Goal: Task Accomplishment & Management: Manage account settings

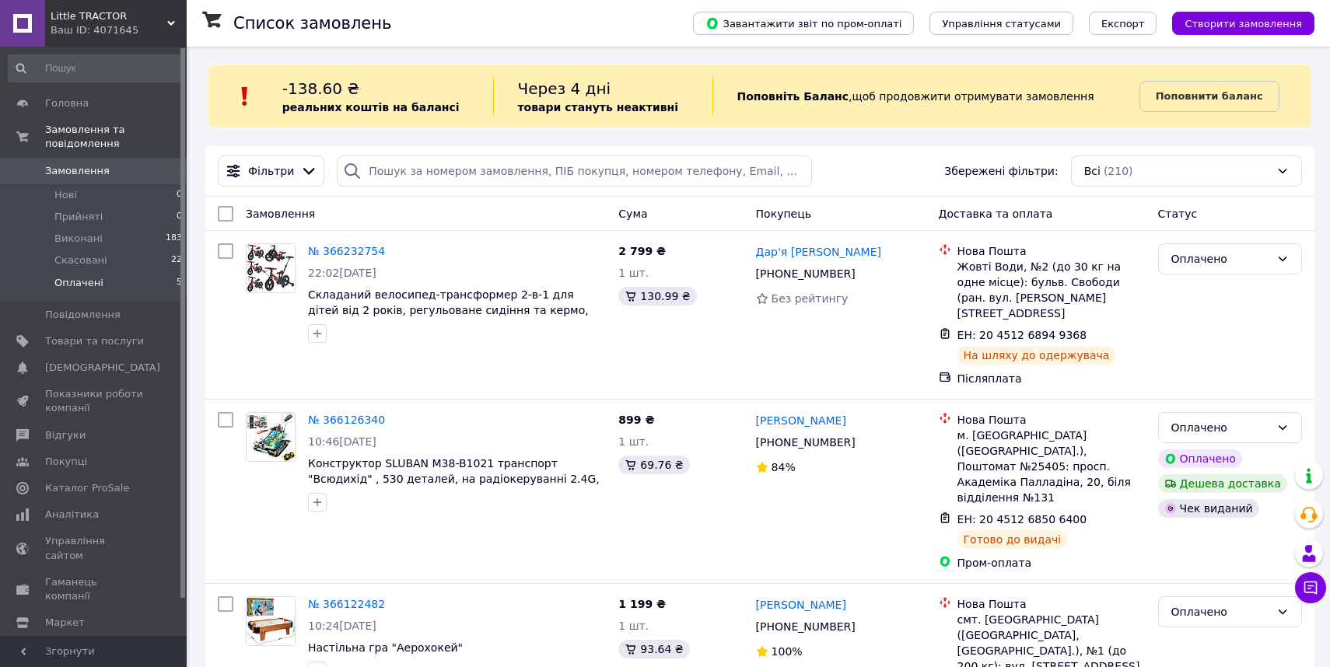
click at [105, 284] on li "Оплачені 5" at bounding box center [95, 287] width 191 height 30
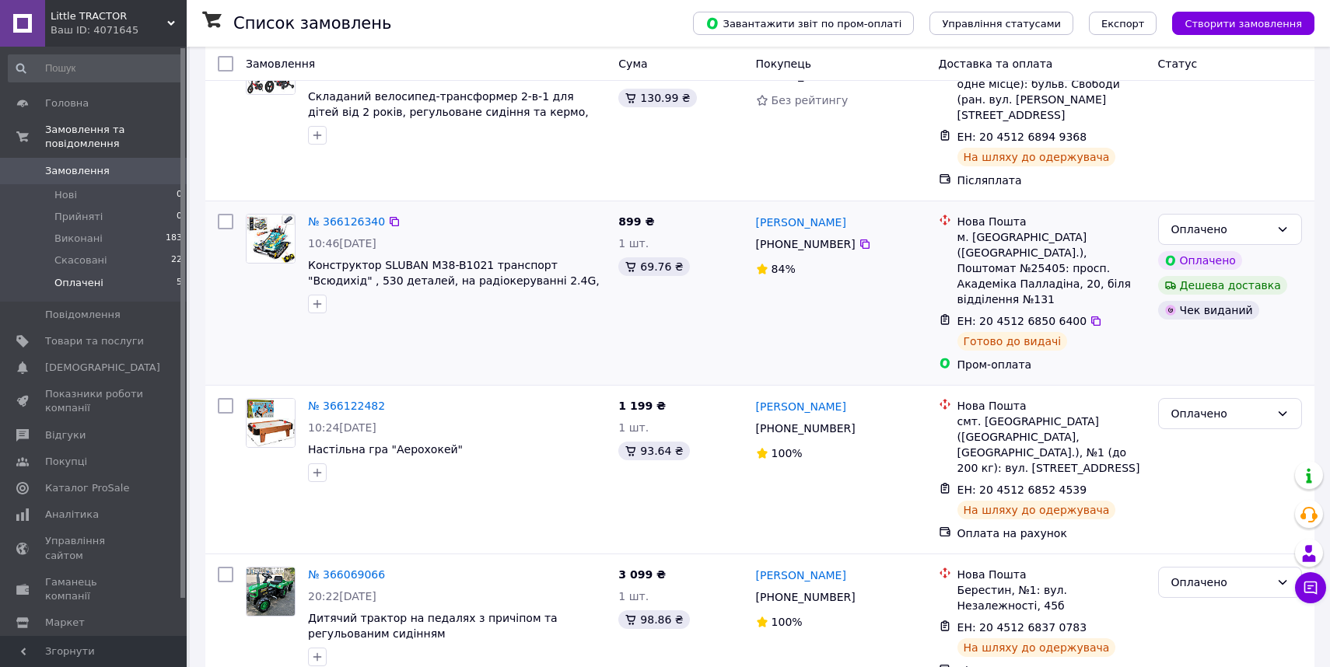
scroll to position [364, 0]
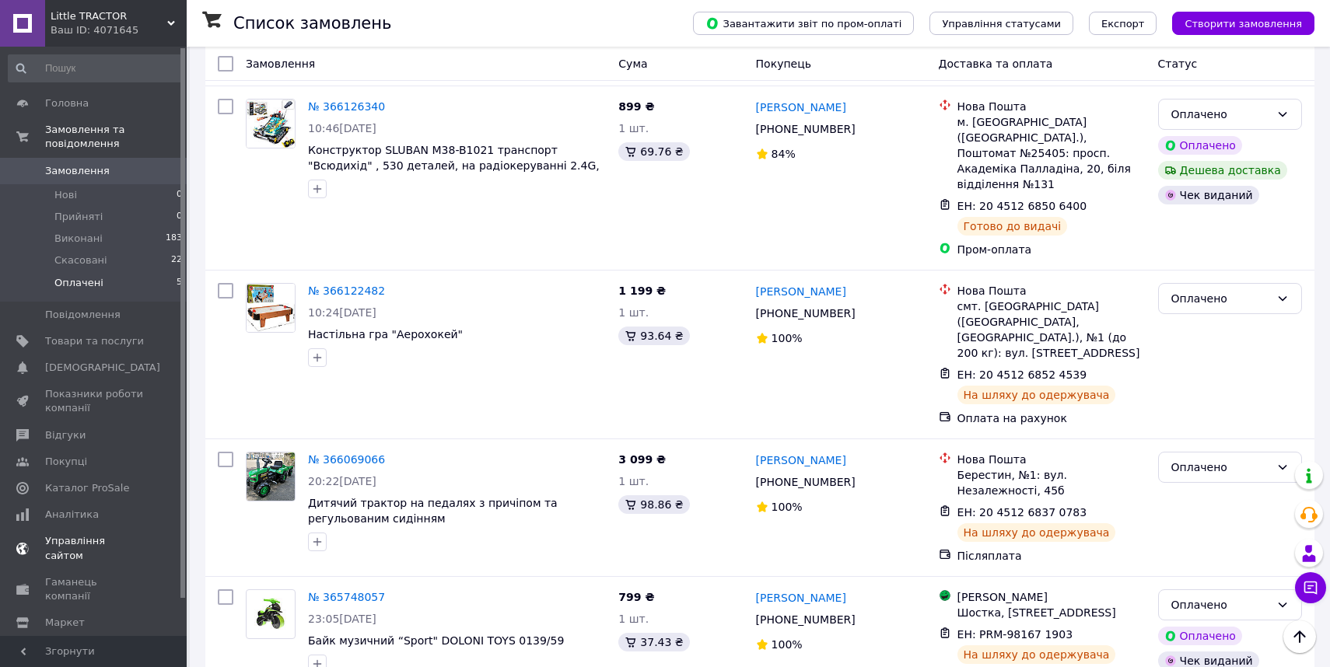
click at [87, 372] on span "[DEMOGRAPHIC_DATA]" at bounding box center [102, 368] width 115 height 14
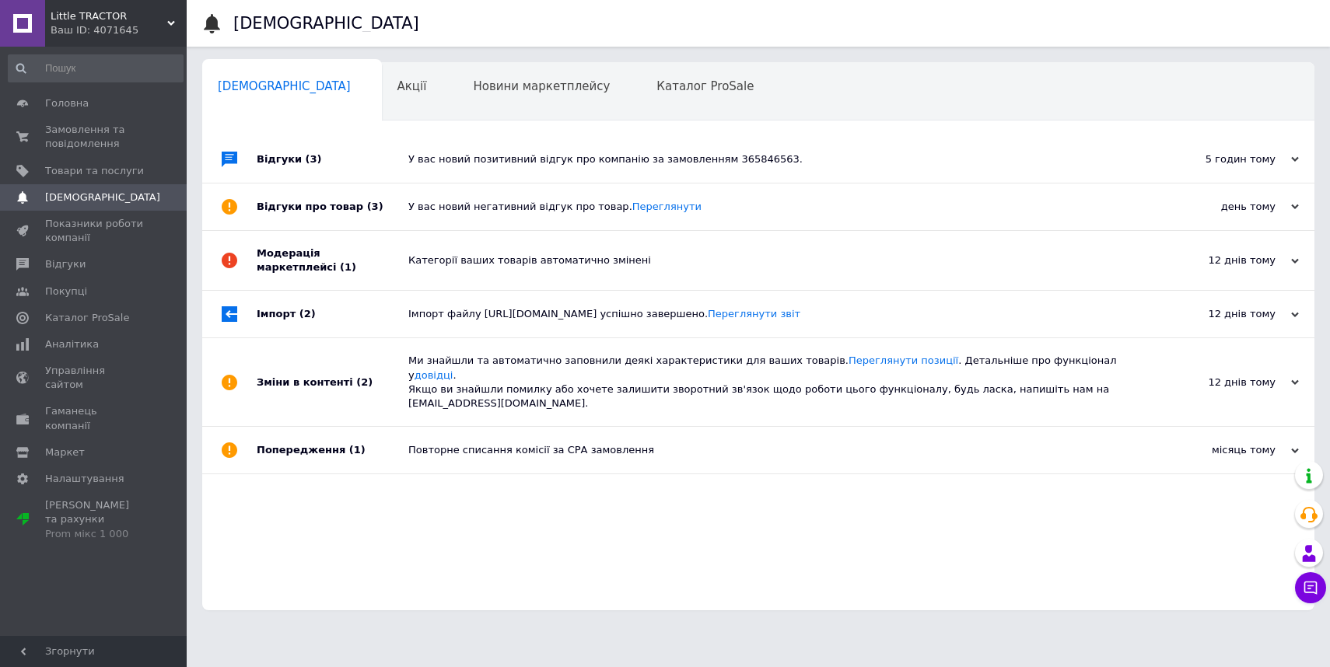
click at [582, 167] on div "У вас новий позитивний відгук про компанію за замовленням 365846563." at bounding box center [775, 159] width 735 height 47
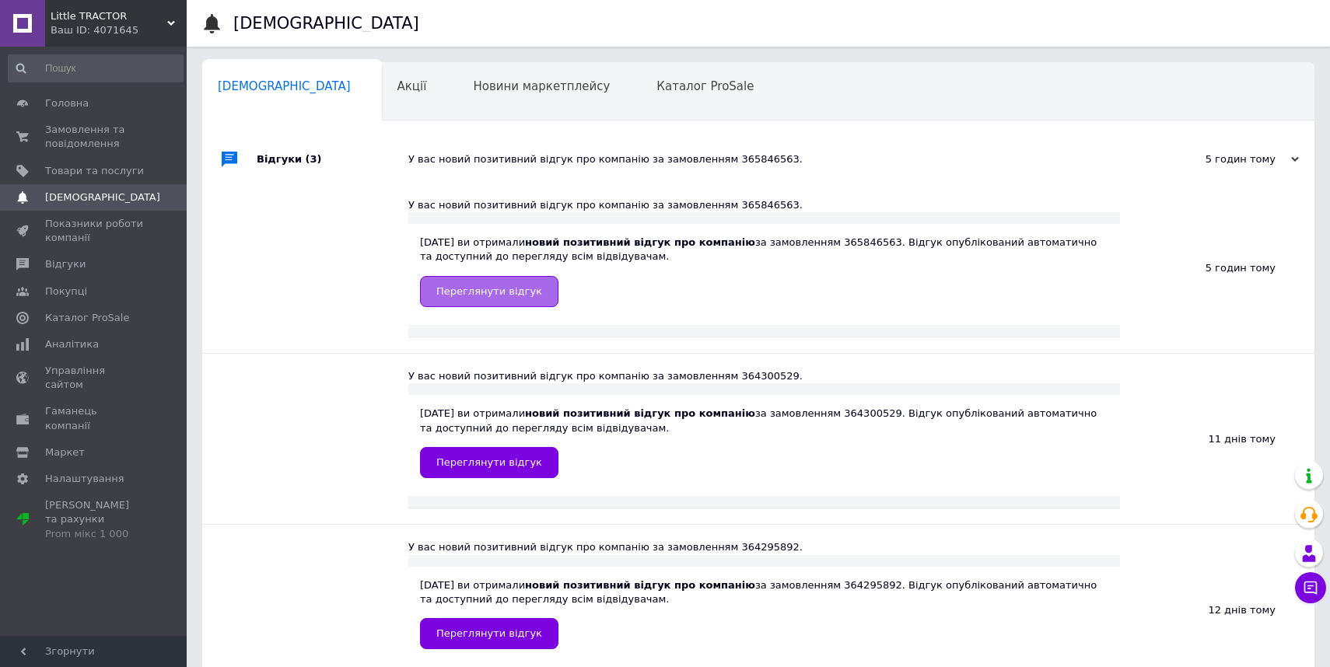
click at [514, 294] on span "Переглянути відгук" at bounding box center [489, 291] width 106 height 12
click at [68, 166] on span "Товари та послуги" at bounding box center [94, 171] width 99 height 14
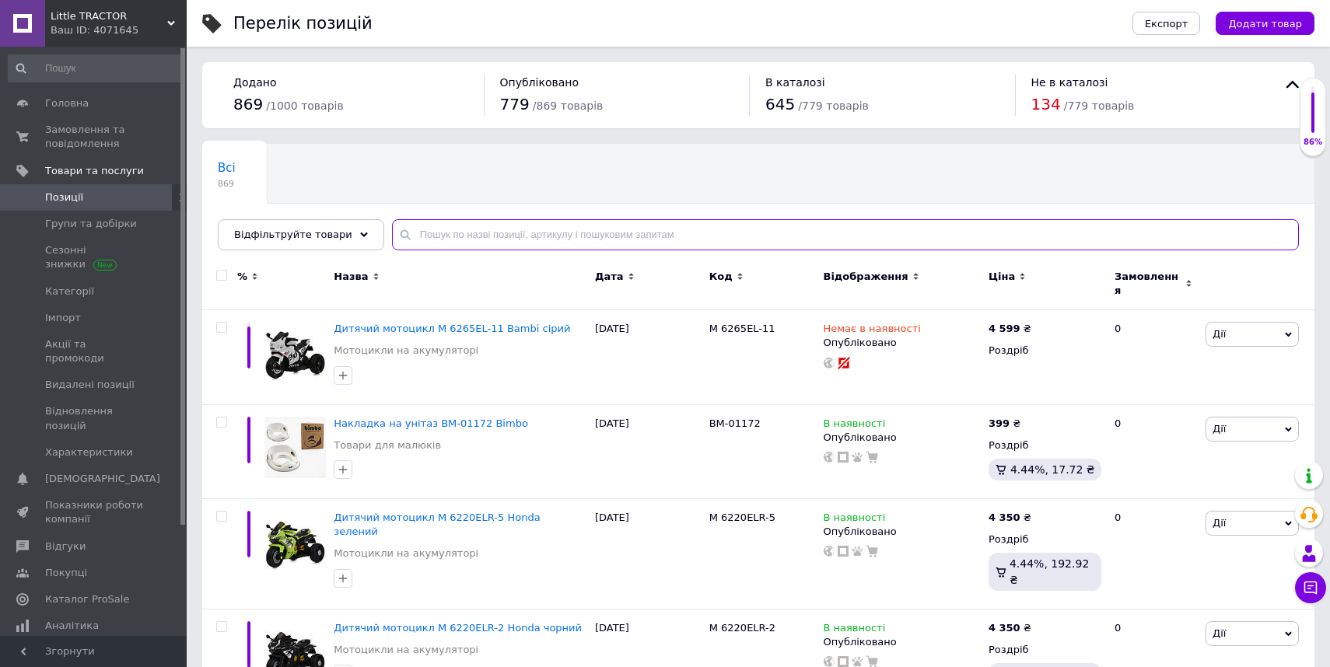
click at [475, 239] on input "text" at bounding box center [845, 234] width 907 height 31
type input "8253"
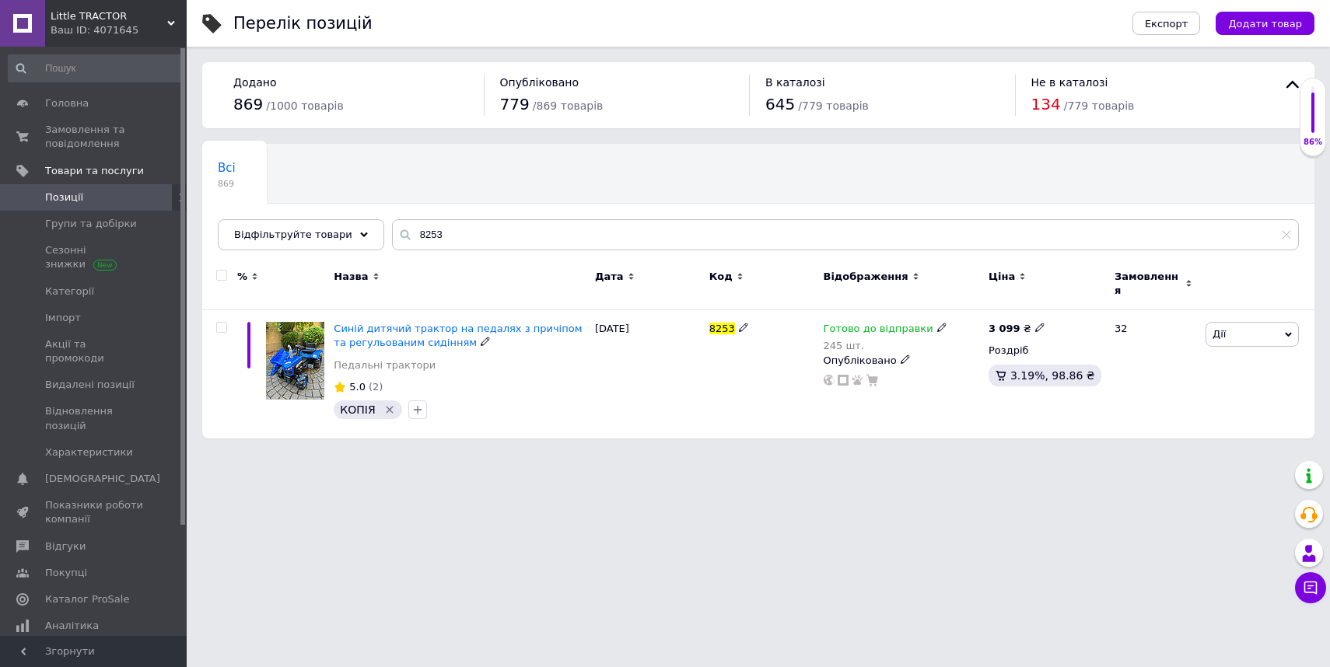
click at [430, 323] on span "Синій дитячий трактор на педалях з причіпом та регульованим сидінням" at bounding box center [458, 336] width 248 height 26
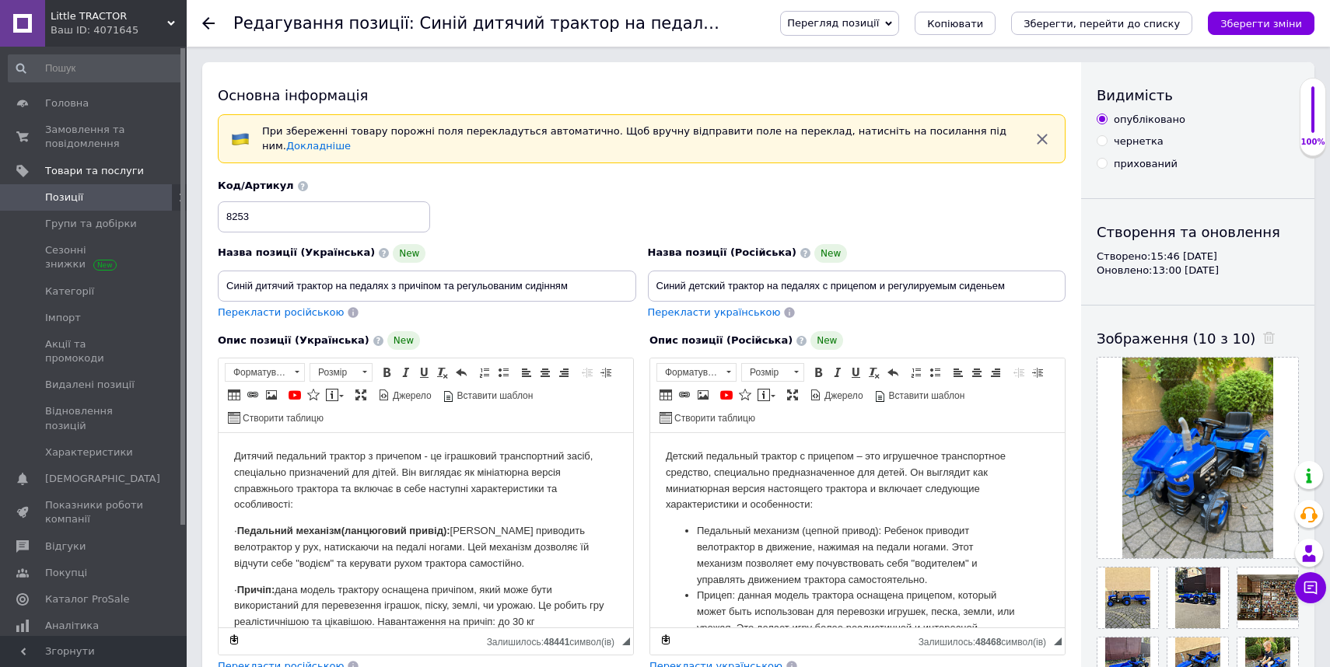
click at [879, 22] on span "Перегляд позиції" at bounding box center [833, 23] width 92 height 12
click at [891, 73] on li "Зберегти та переглянути на маркетплейсі" at bounding box center [902, 75] width 243 height 22
click at [68, 136] on span "Замовлення та повідомлення" at bounding box center [94, 137] width 99 height 28
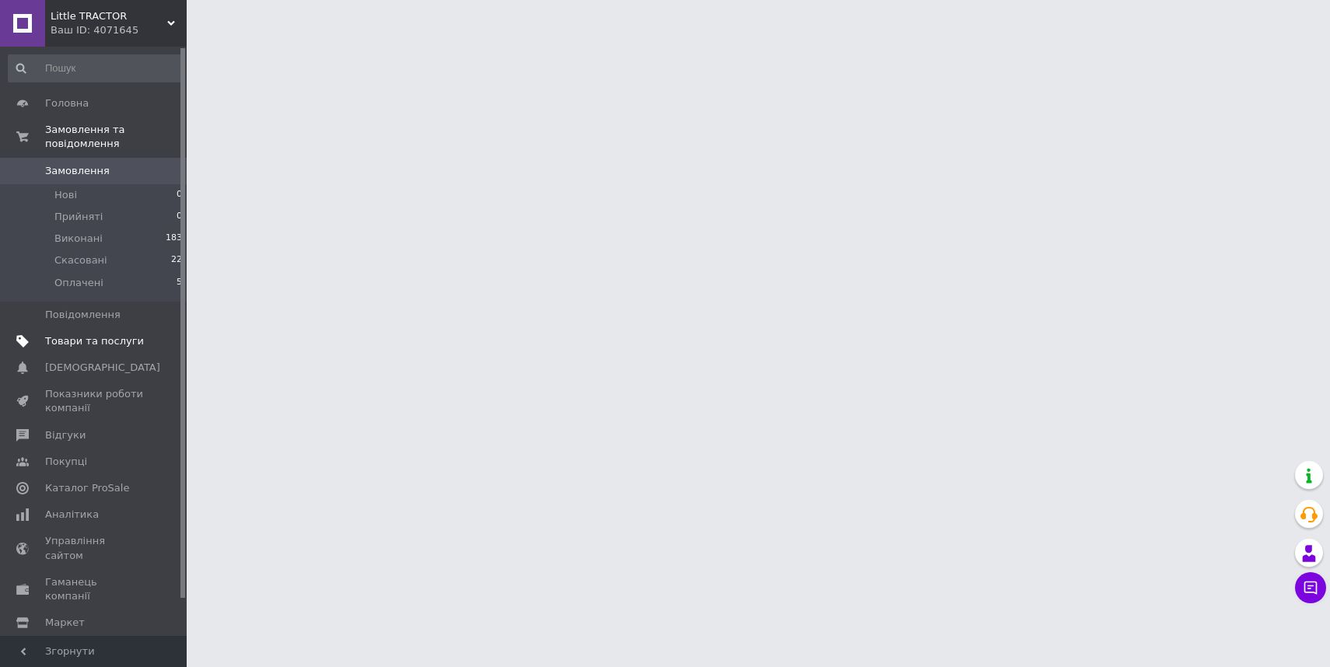
click at [94, 345] on span "Товари та послуги" at bounding box center [94, 341] width 99 height 14
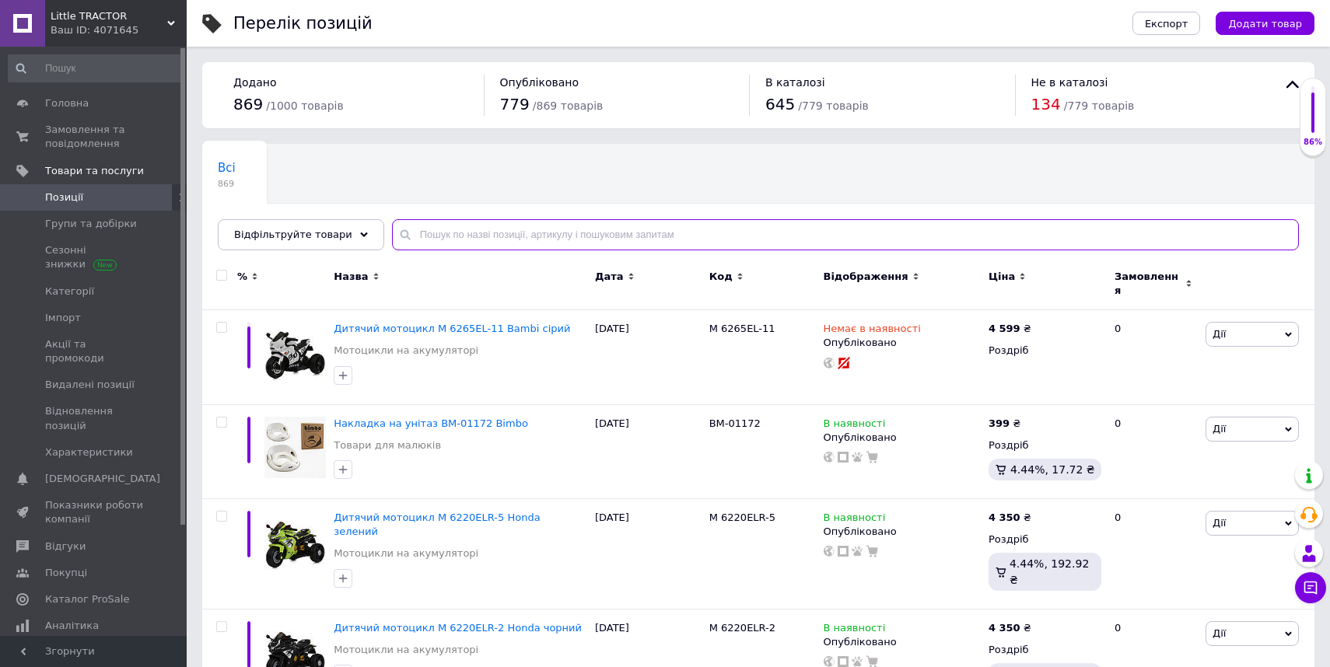
click at [496, 231] on input "text" at bounding box center [845, 234] width 907 height 31
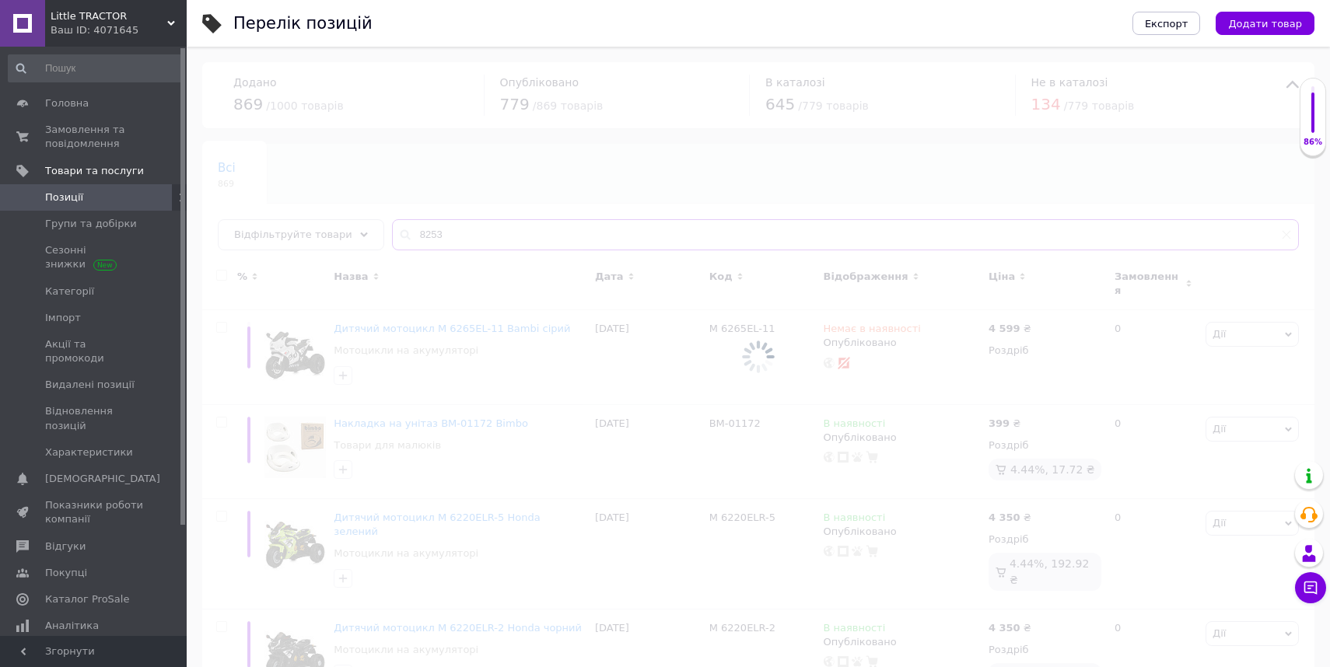
type input "8253"
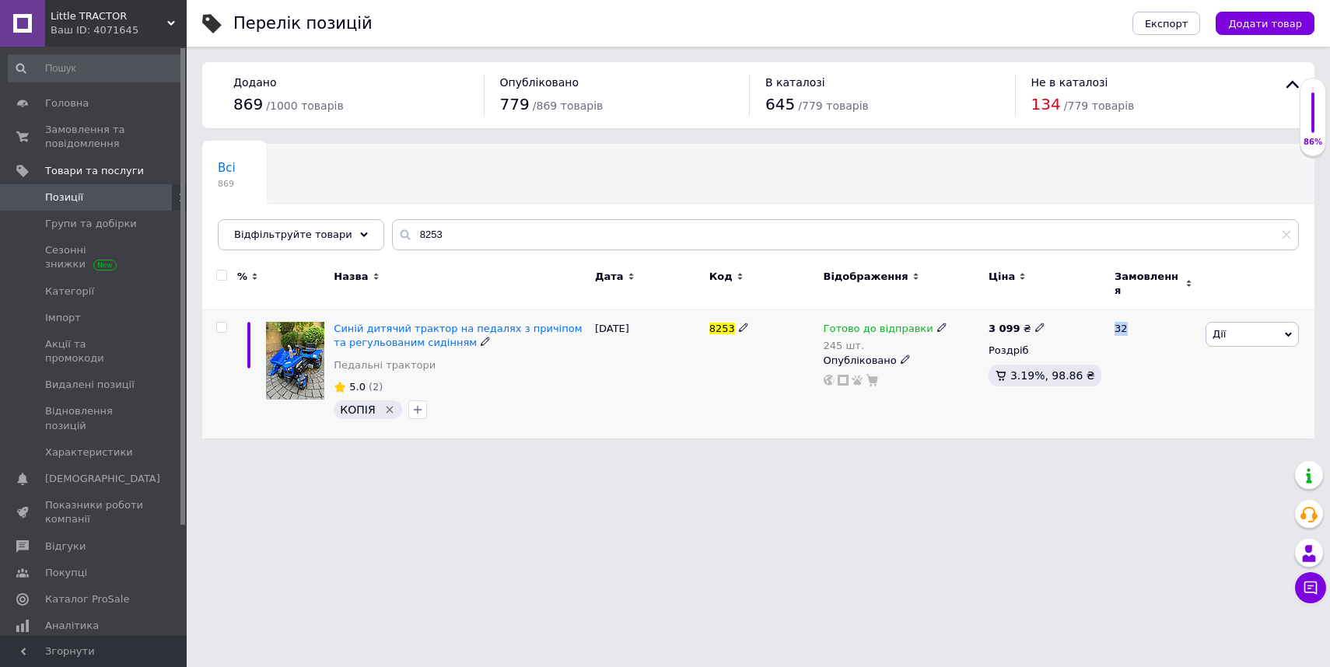
drag, startPoint x: 1115, startPoint y: 321, endPoint x: 1142, endPoint y: 321, distance: 27.2
click at [1142, 320] on div "32" at bounding box center [1153, 374] width 96 height 129
click at [119, 33] on div "Ваш ID: 4071645" at bounding box center [119, 30] width 136 height 14
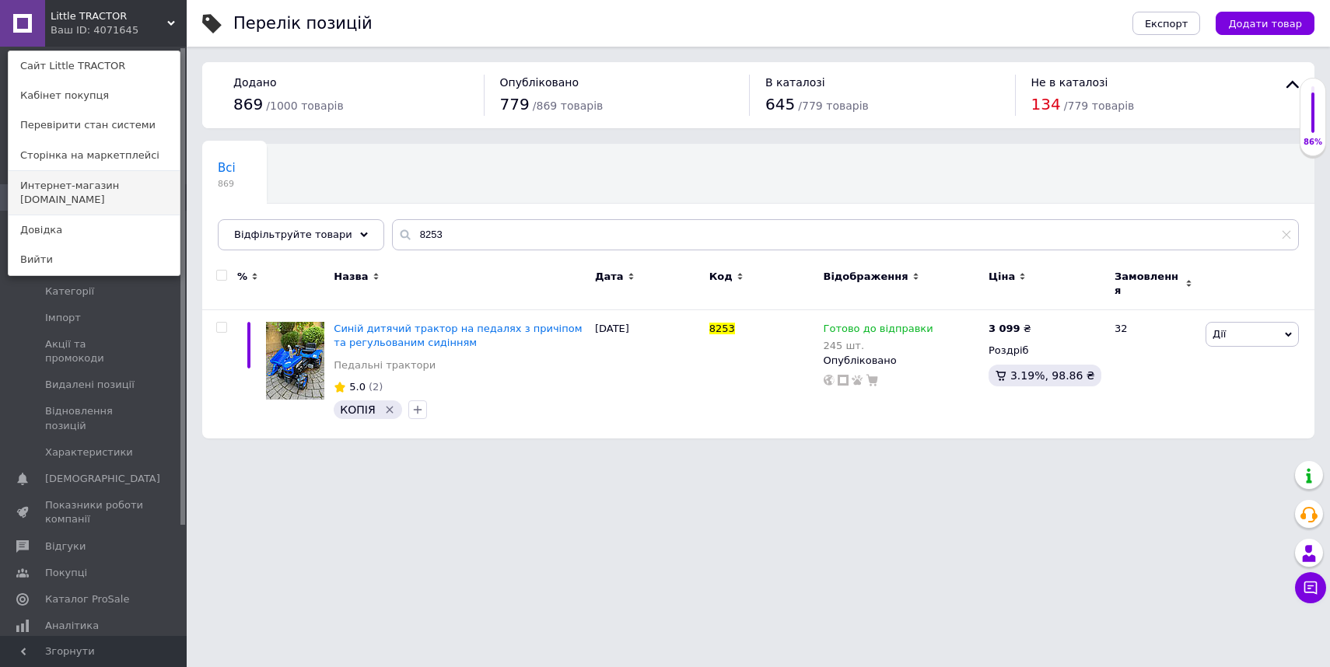
click at [114, 177] on link "Интернет-магазин elfik.in.ua" at bounding box center [94, 193] width 171 height 44
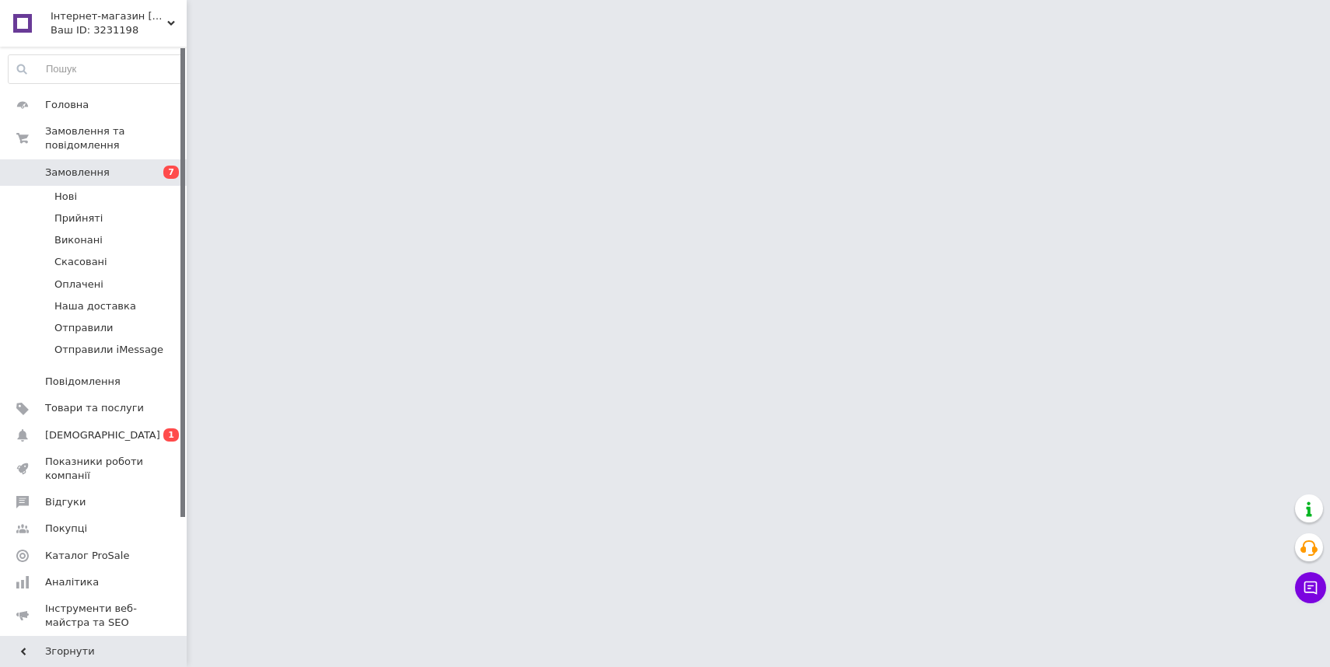
click at [124, 438] on span "[DEMOGRAPHIC_DATA]" at bounding box center [94, 436] width 99 height 14
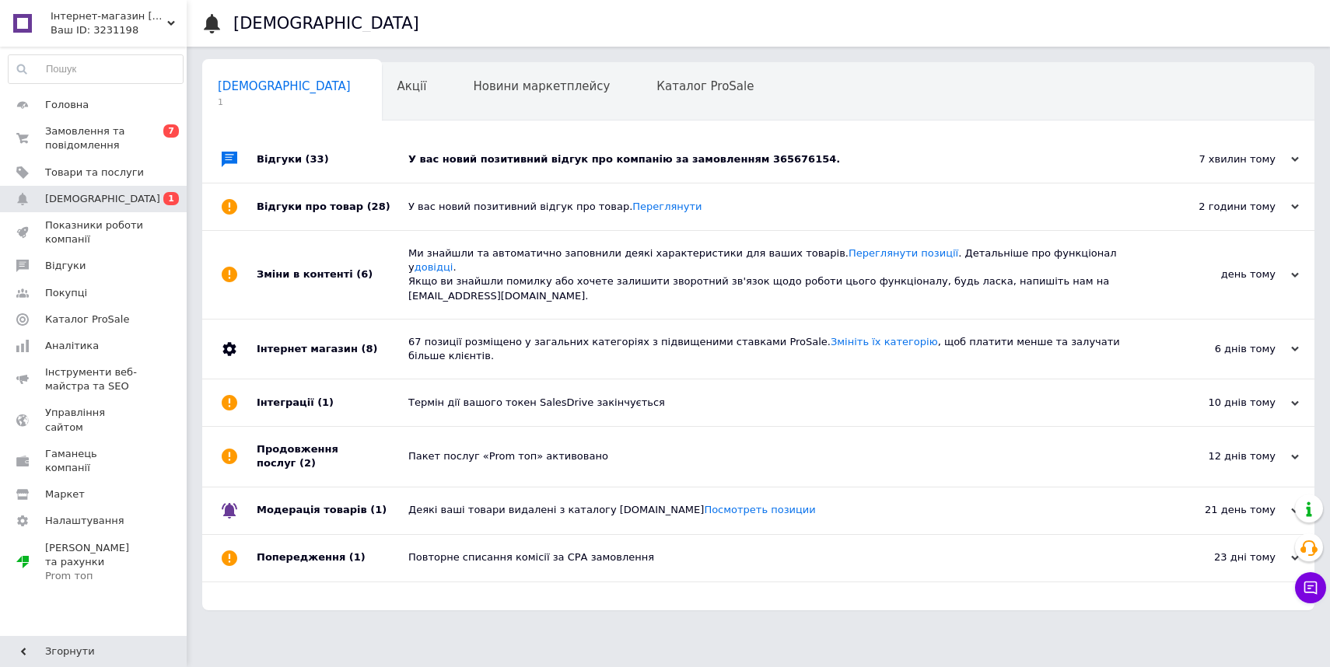
click at [614, 165] on div "У вас новий позитивний відгук про компанію за замовленням 365676154." at bounding box center [775, 159] width 735 height 14
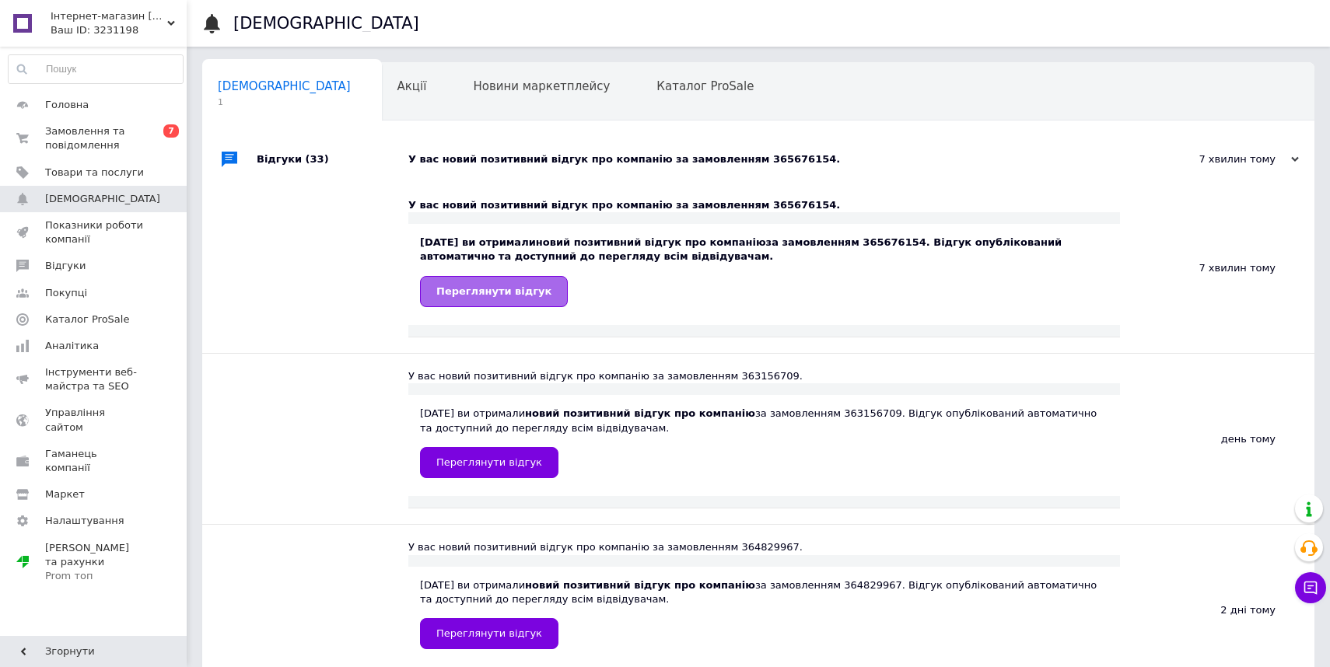
click at [494, 302] on link "Переглянути відгук" at bounding box center [494, 291] width 148 height 31
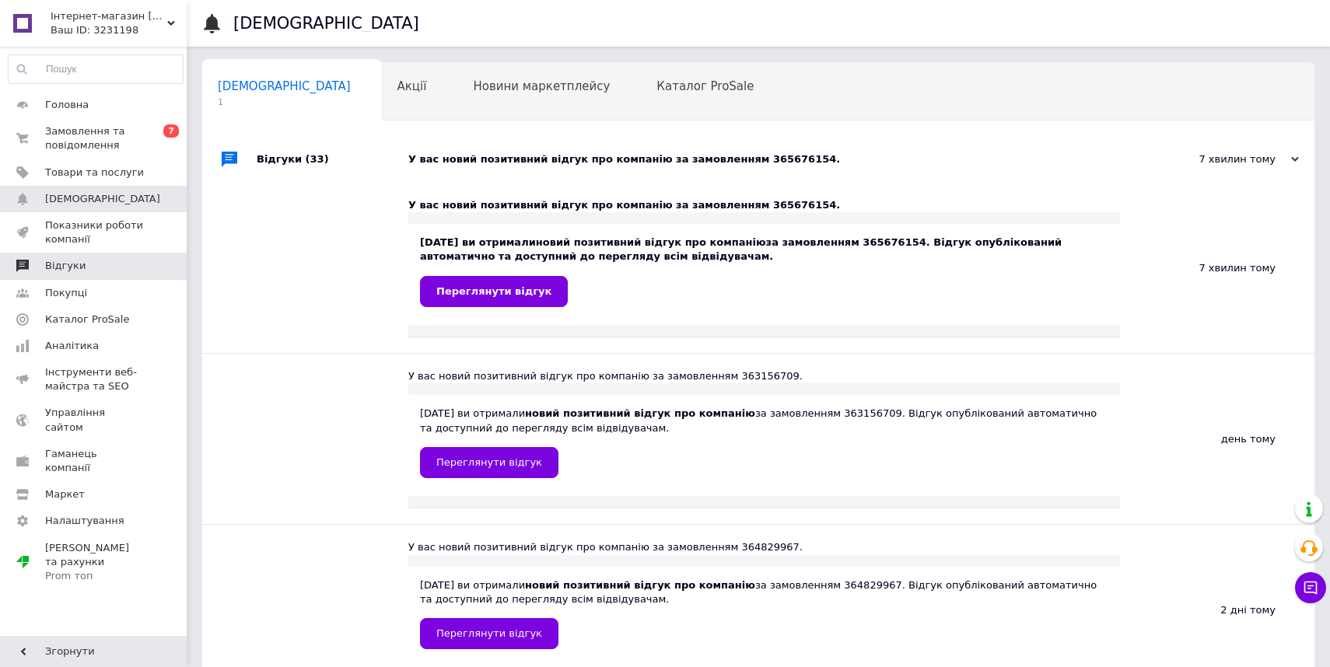
click at [76, 263] on span "Відгуки" at bounding box center [65, 266] width 40 height 14
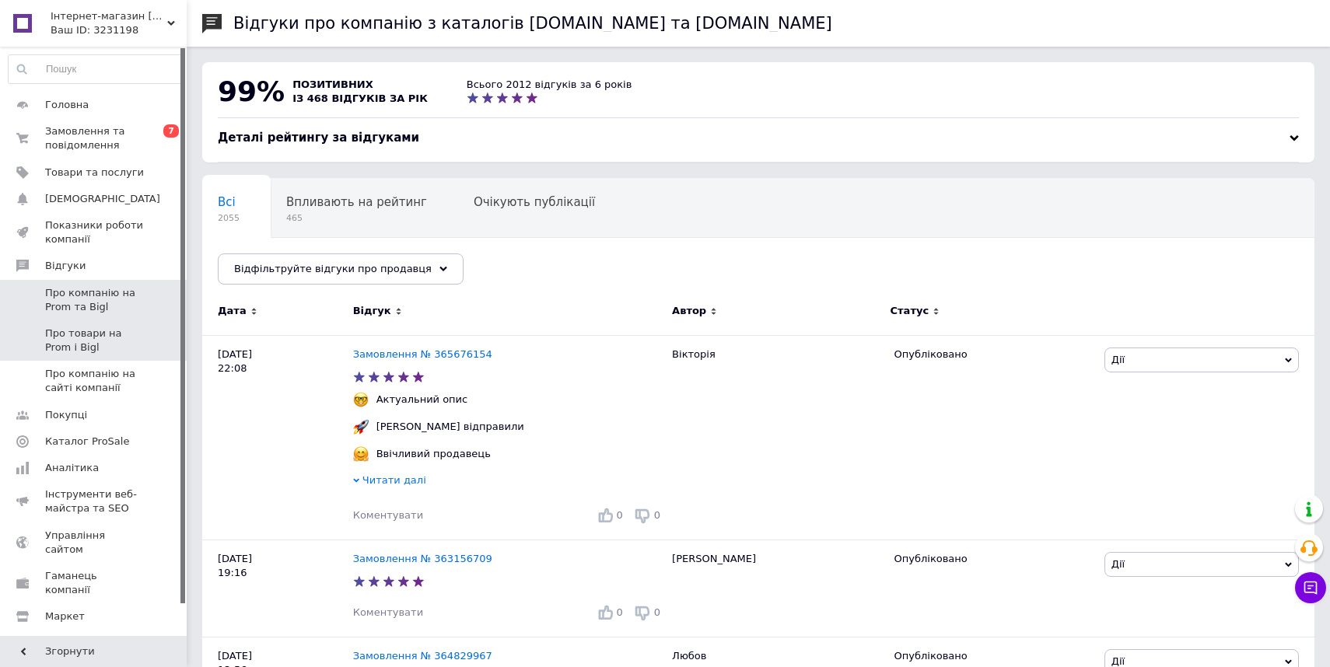
click at [103, 347] on span "Про товари на Prom і Bigl" at bounding box center [94, 341] width 99 height 28
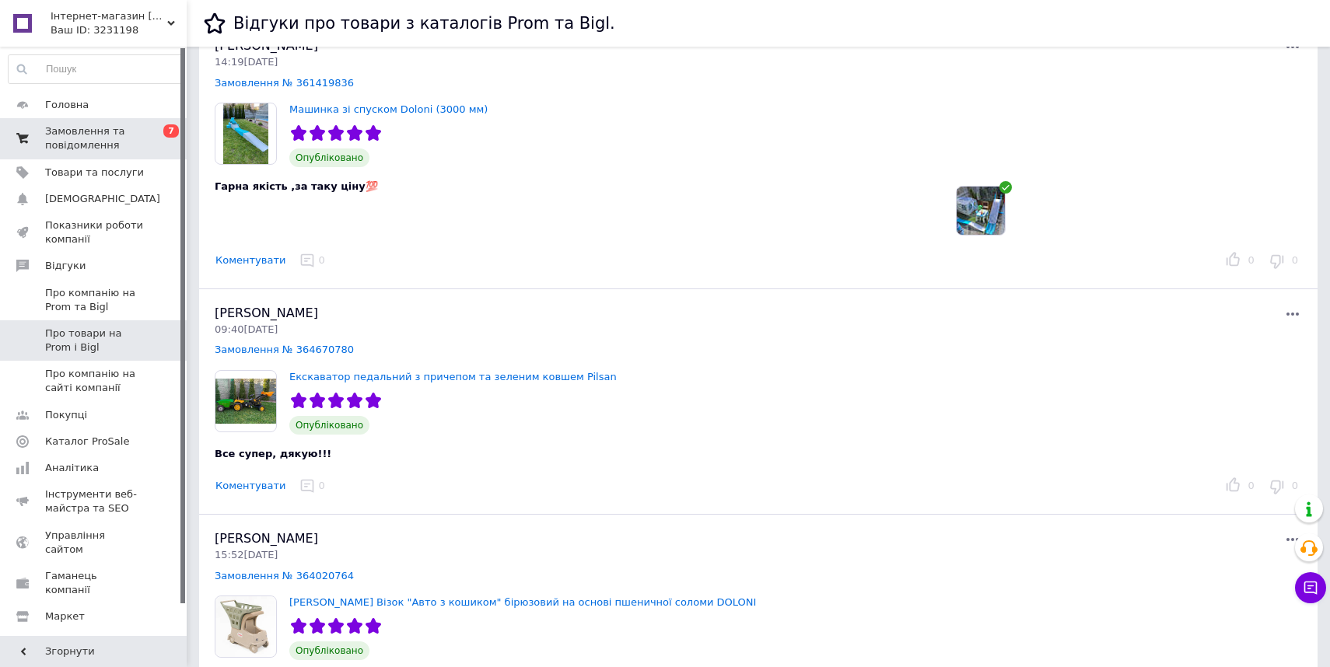
scroll to position [1715, 0]
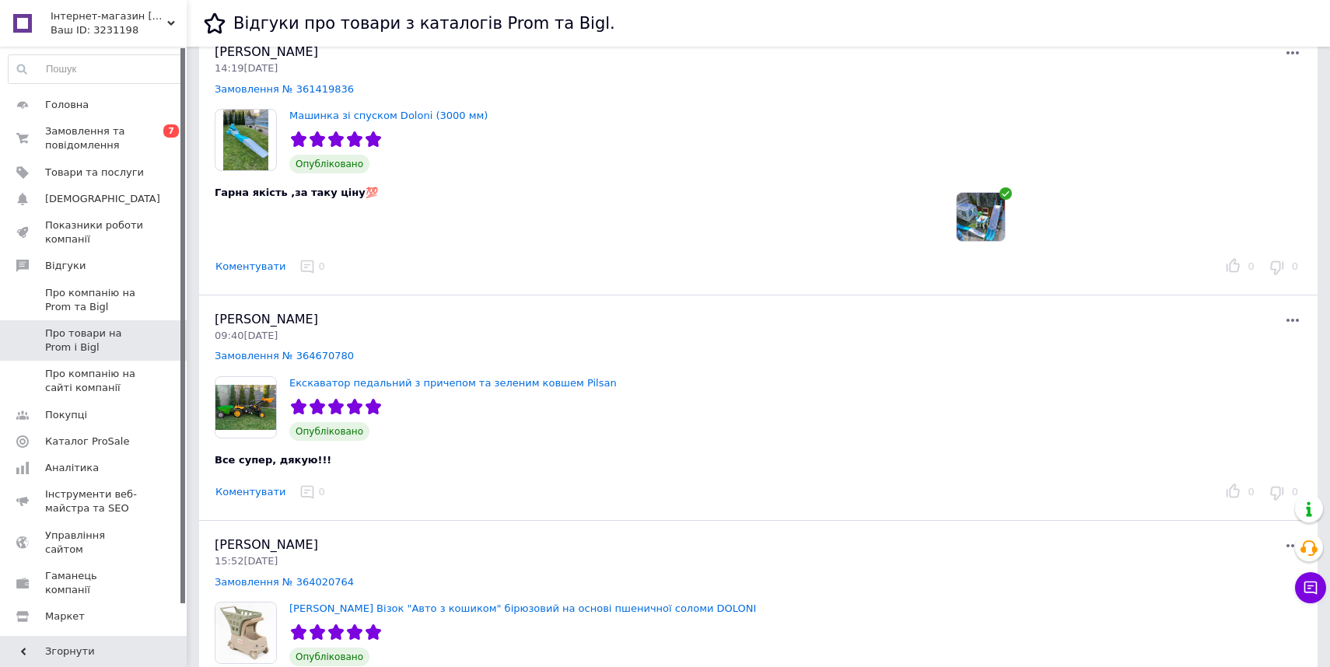
drag, startPoint x: 105, startPoint y: 145, endPoint x: 202, endPoint y: 267, distance: 156.1
click at [105, 145] on span "Замовлення та повідомлення" at bounding box center [94, 138] width 99 height 28
